Goal: Information Seeking & Learning: Learn about a topic

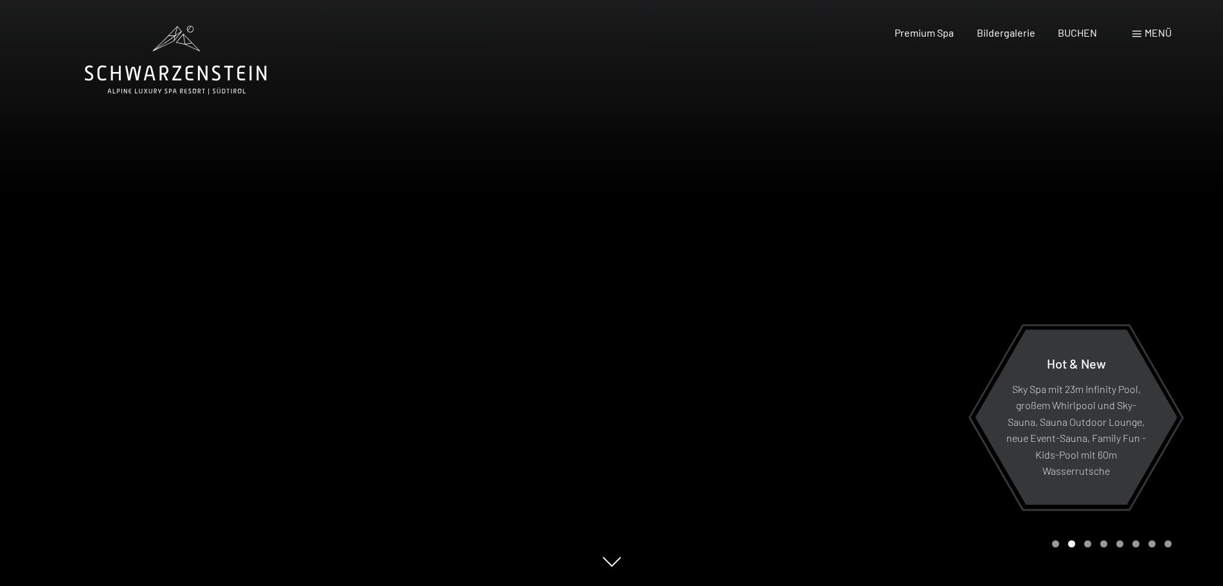
click at [1139, 33] on span at bounding box center [1136, 34] width 9 height 6
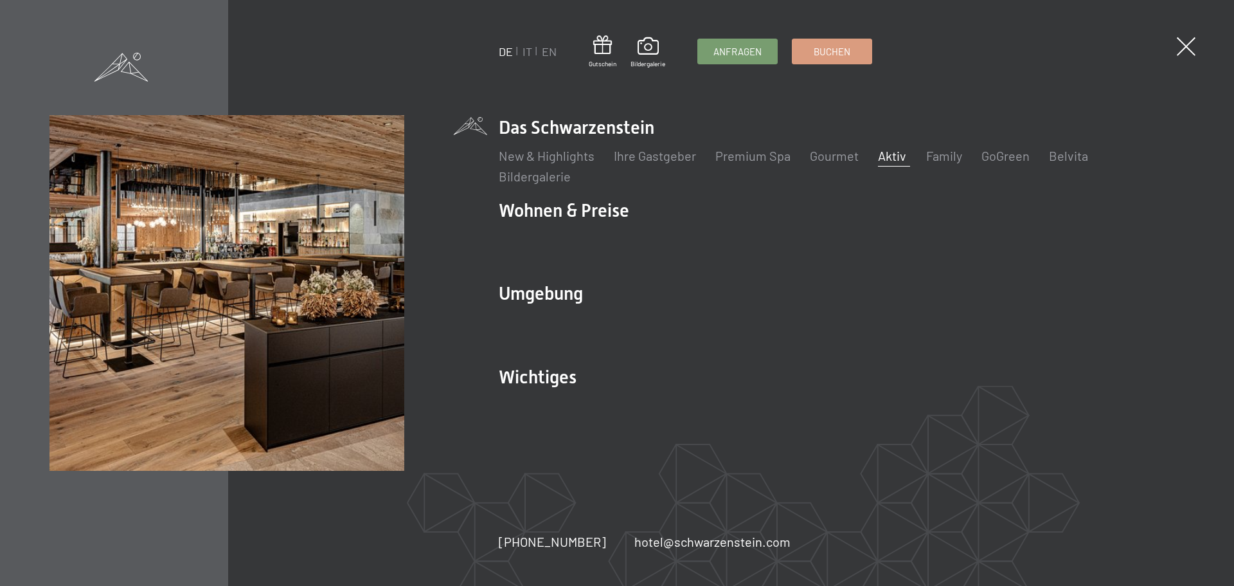
click at [891, 154] on link "Aktiv" at bounding box center [892, 155] width 28 height 15
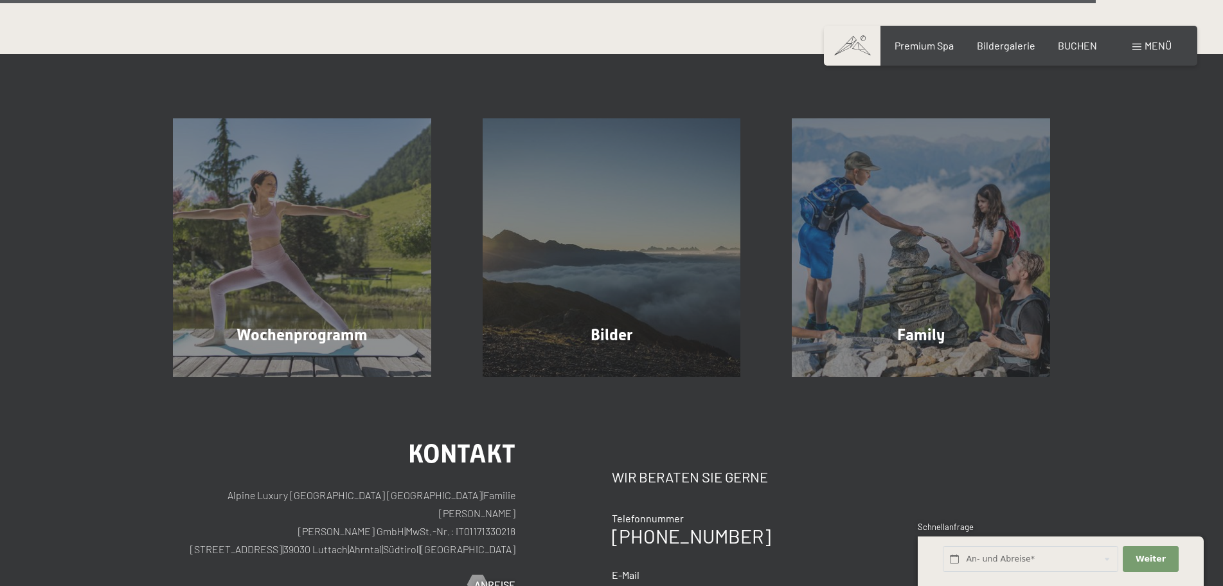
scroll to position [3450, 0]
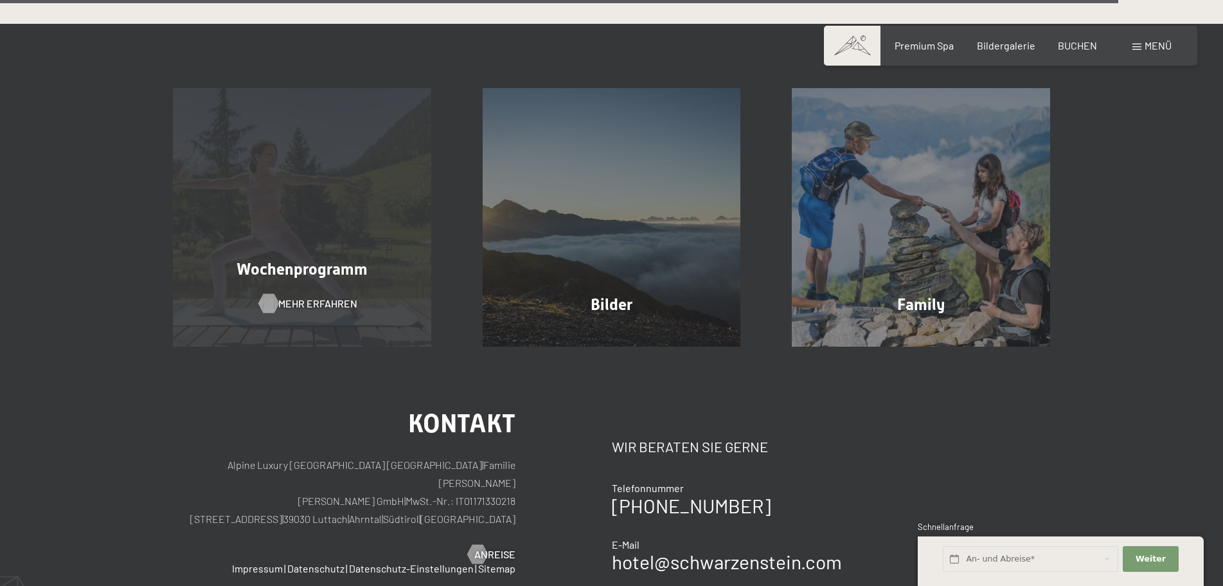
click at [305, 296] on span "Mehr erfahren" at bounding box center [317, 303] width 79 height 14
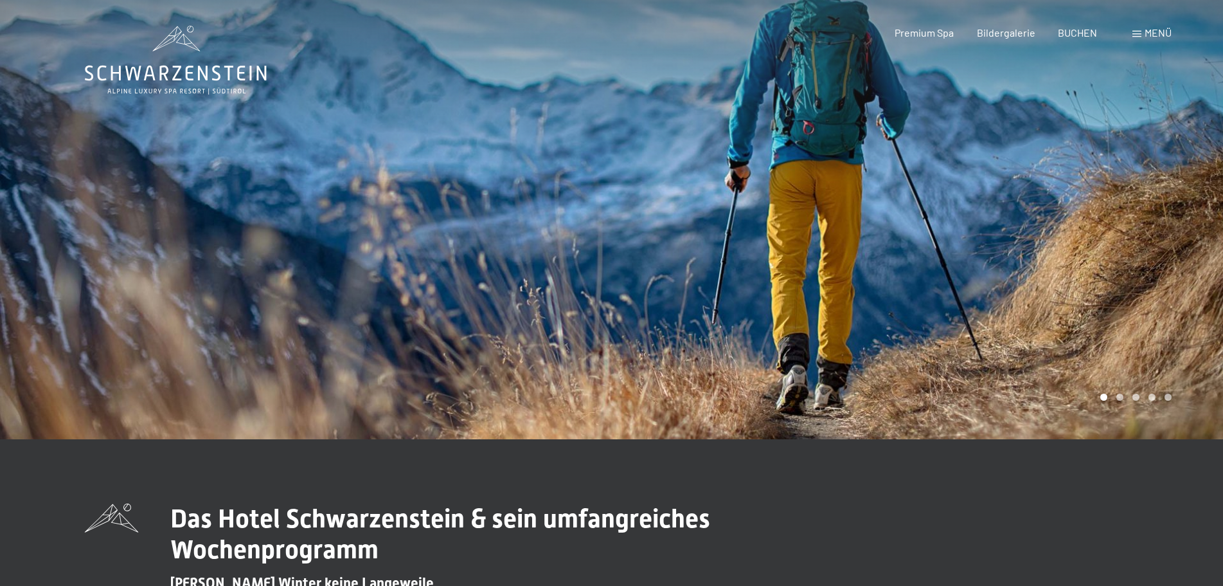
click at [1158, 33] on span "Menü" at bounding box center [1158, 32] width 27 height 12
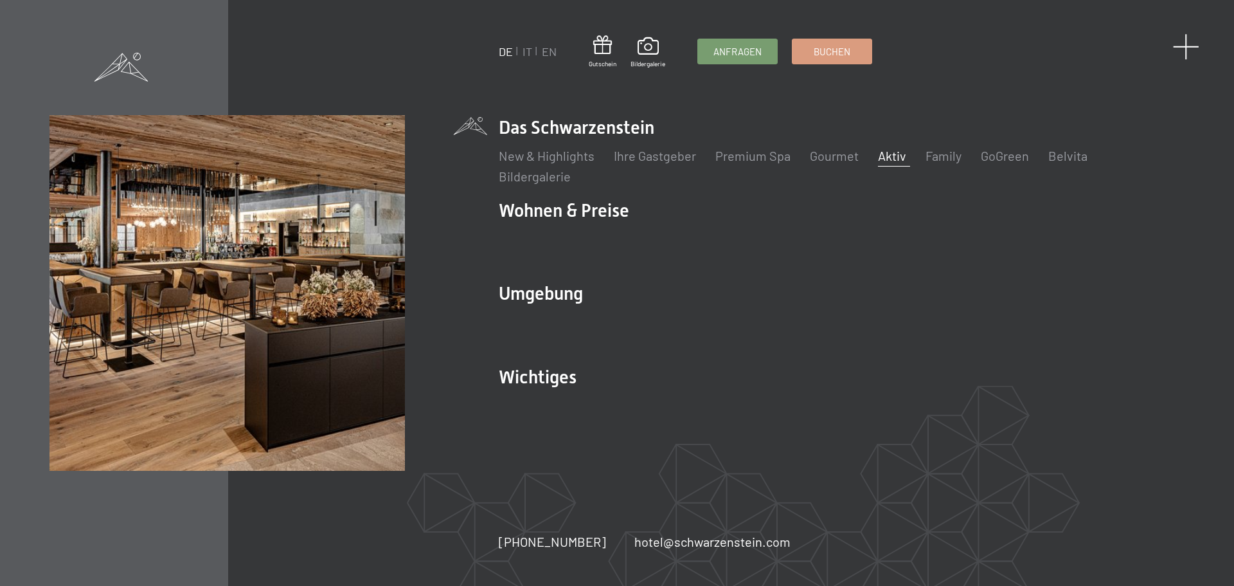
click at [1186, 44] on span at bounding box center [1186, 46] width 26 height 26
